Goal: Task Accomplishment & Management: Manage account settings

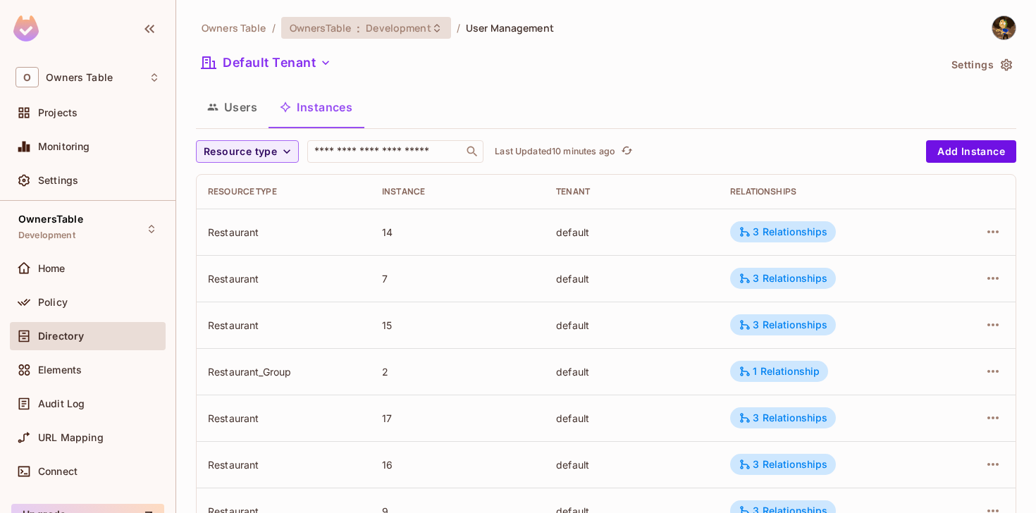
click at [436, 32] on icon at bounding box center [436, 28] width 11 height 11
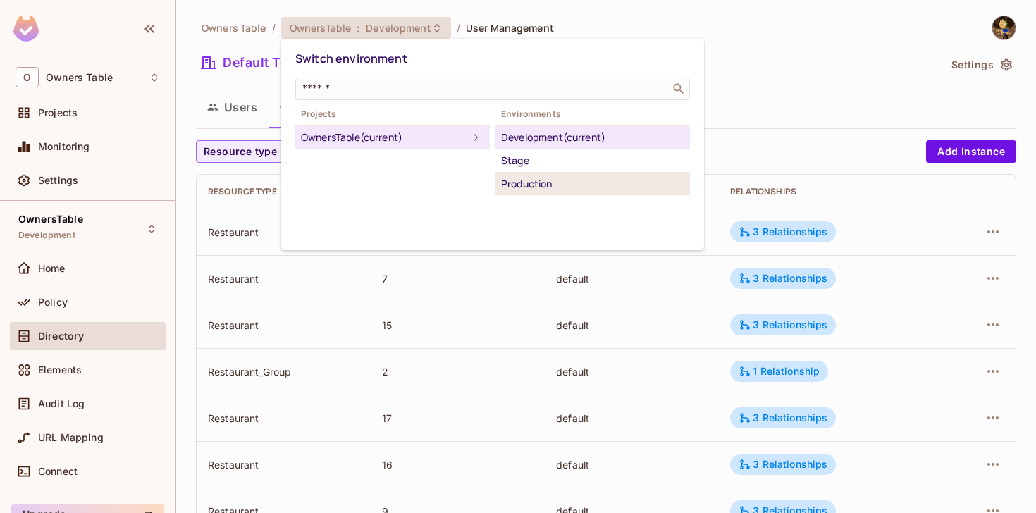
click at [508, 176] on div "Production" at bounding box center [592, 184] width 183 height 17
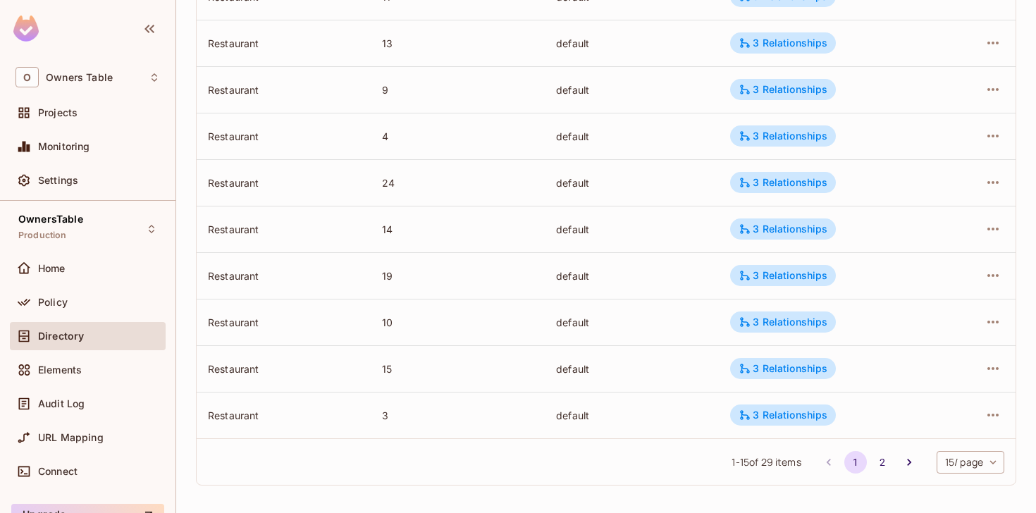
scroll to position [472, 0]
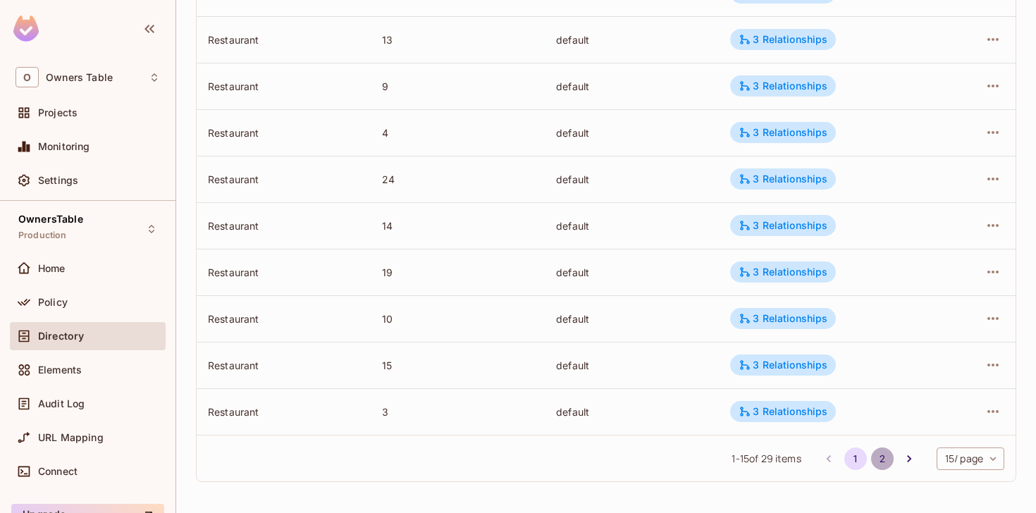
click at [876, 454] on button "2" at bounding box center [882, 459] width 23 height 23
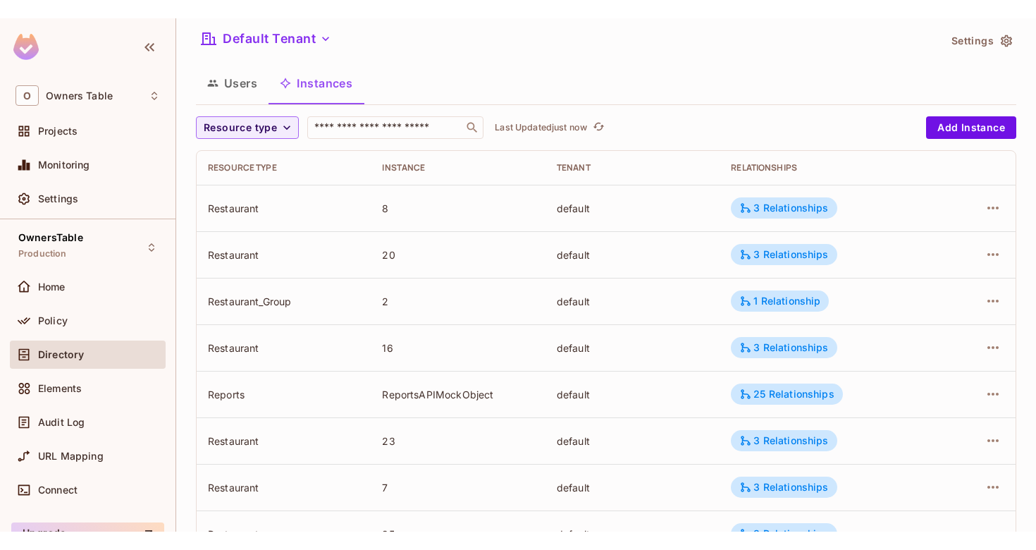
scroll to position [43, 0]
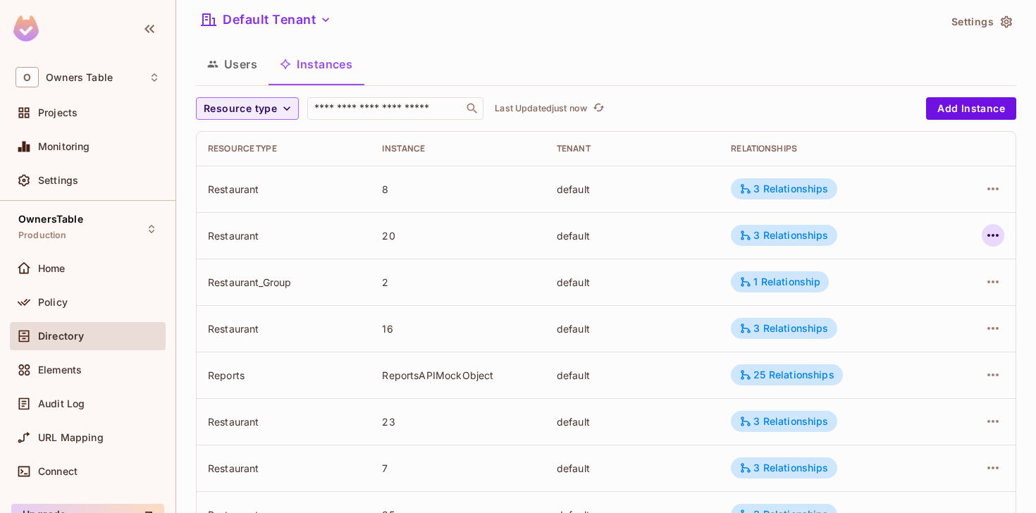
click at [990, 235] on icon "button" at bounding box center [993, 235] width 17 height 17
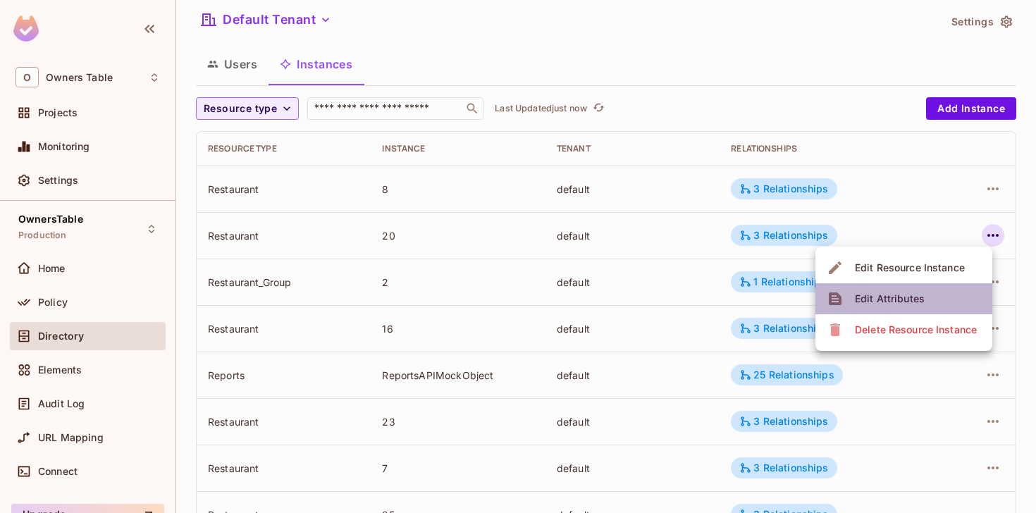
click at [923, 295] on div "Edit Attributes" at bounding box center [890, 299] width 70 height 14
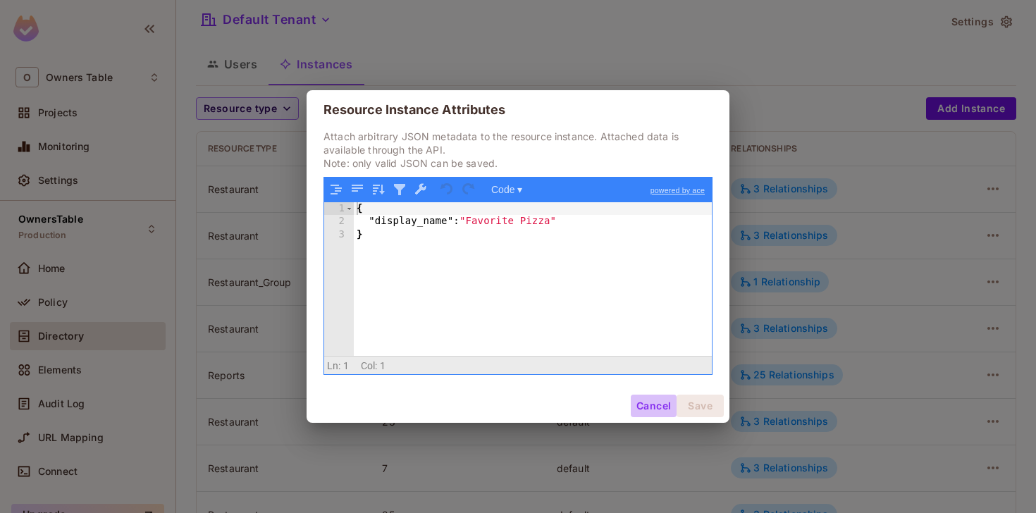
click at [651, 403] on button "Cancel" at bounding box center [654, 406] width 46 height 23
